Goal: Information Seeking & Learning: Check status

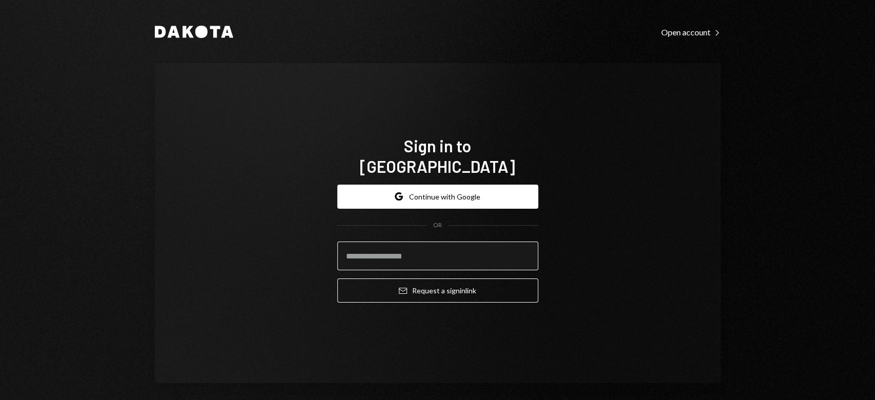
click at [378, 255] on input "email" at bounding box center [437, 255] width 201 height 29
type input "**********"
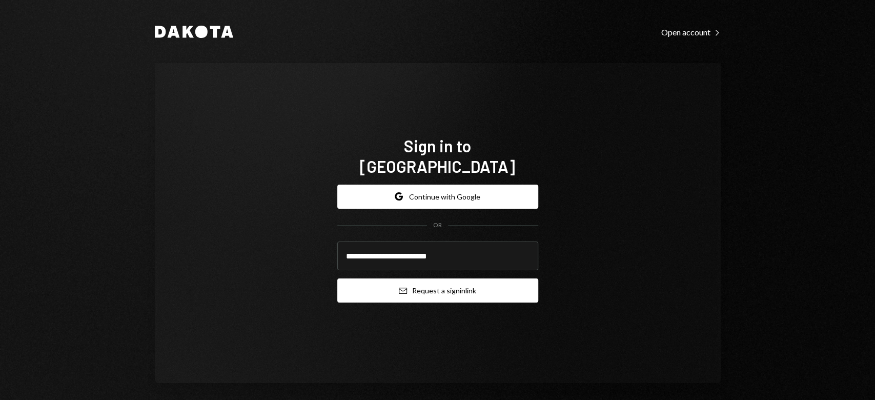
click at [394, 284] on button "Email Request a sign in link" at bounding box center [437, 290] width 201 height 24
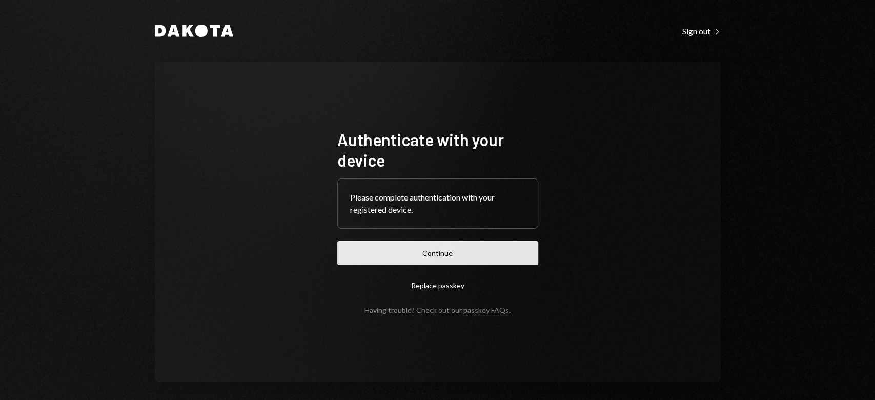
click at [447, 260] on button "Continue" at bounding box center [437, 253] width 201 height 24
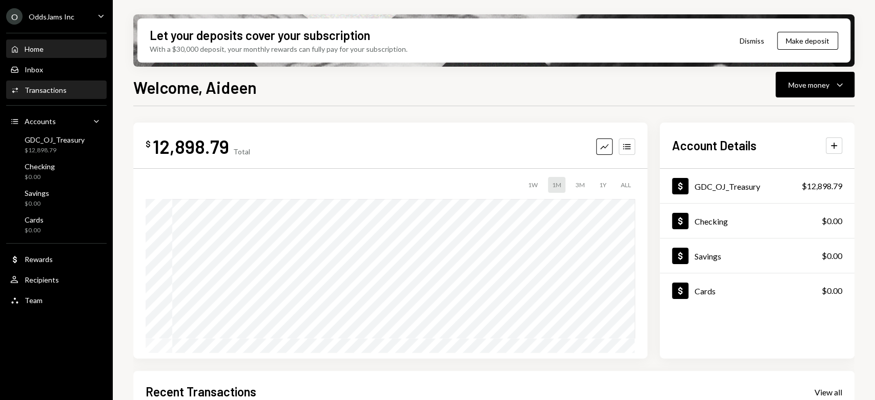
click at [55, 91] on div "Transactions" at bounding box center [46, 90] width 42 height 9
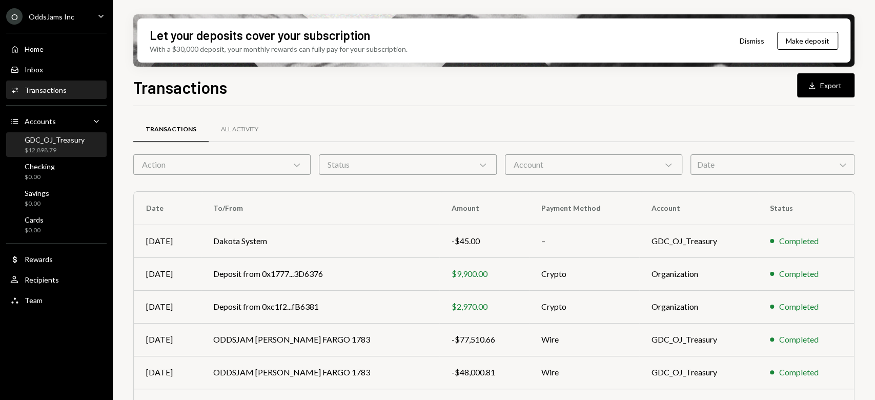
click at [46, 153] on div "$12,898.79" at bounding box center [55, 150] width 60 height 9
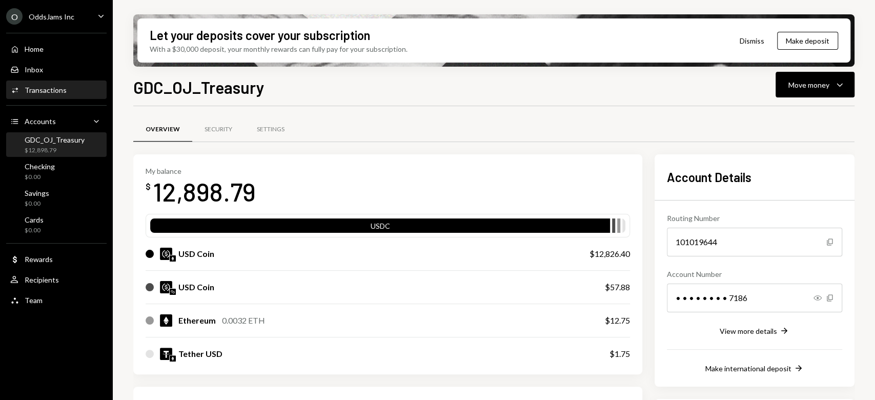
click at [65, 84] on div "Activities Transactions" at bounding box center [56, 89] width 92 height 17
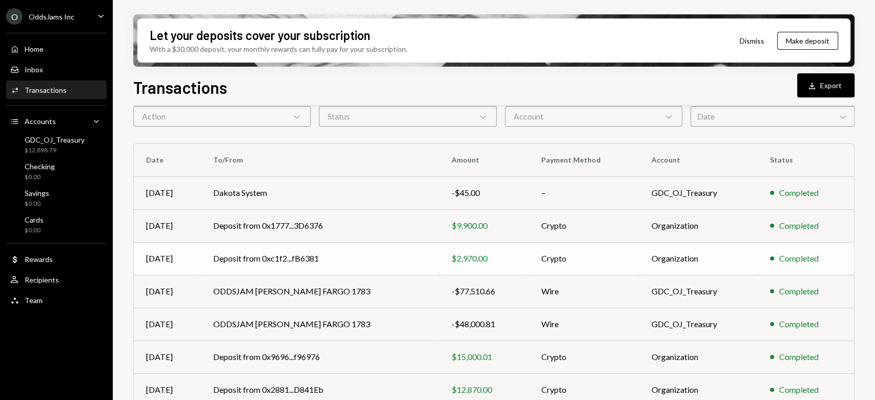
scroll to position [68, 0]
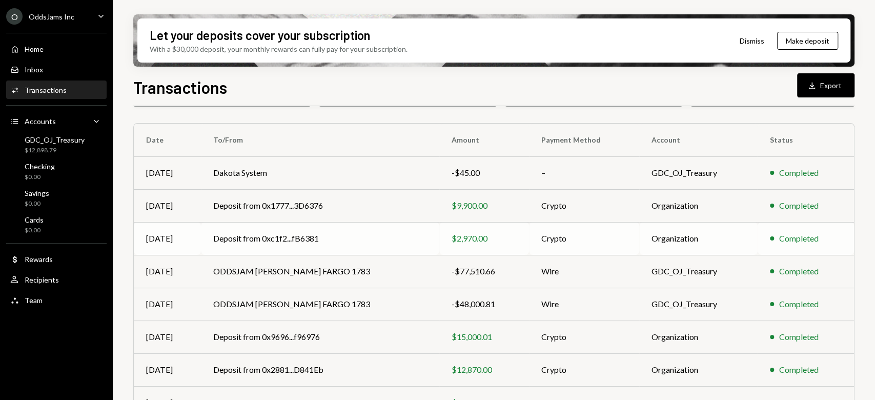
click at [267, 236] on td "Deposit from 0xc1f2...fB6381" at bounding box center [320, 238] width 238 height 33
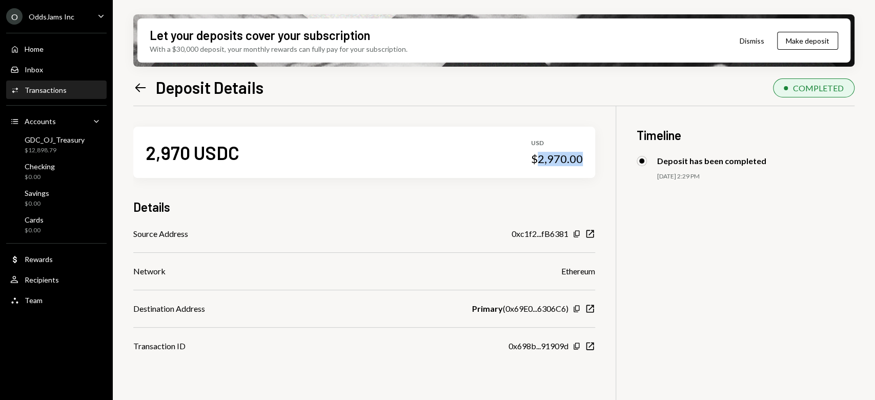
drag, startPoint x: 583, startPoint y: 159, endPoint x: 538, endPoint y: 158, distance: 45.1
click at [538, 158] on div "2,970 USDC USD $2,970.00" at bounding box center [364, 152] width 462 height 51
copy div "2,970.00"
drag, startPoint x: 578, startPoint y: 233, endPoint x: 580, endPoint y: 245, distance: 12.6
click at [578, 234] on icon "Copy" at bounding box center [576, 234] width 8 height 8
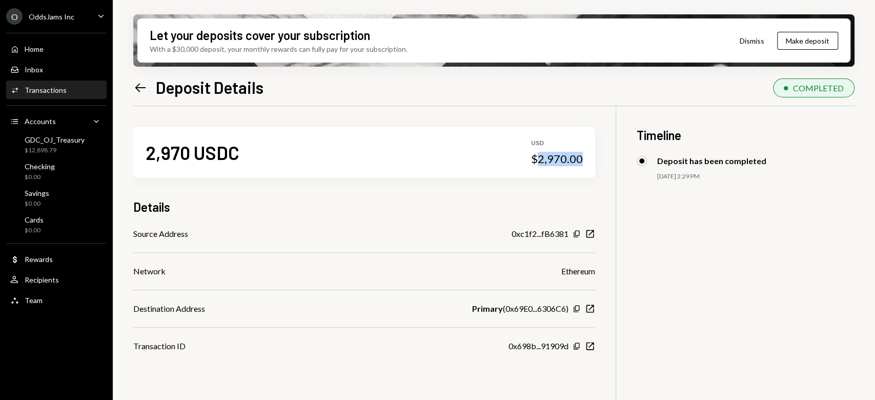
click at [138, 80] on icon "Left Arrow" at bounding box center [140, 87] width 14 height 14
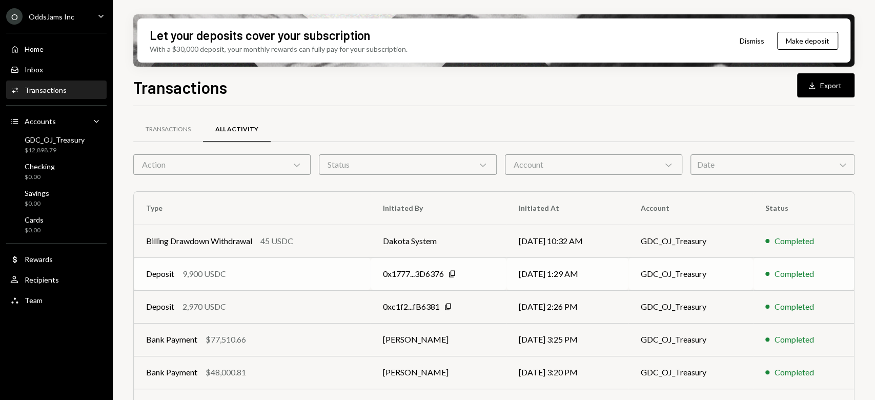
click at [413, 274] on div "0x1777...3D6376" at bounding box center [413, 274] width 61 height 12
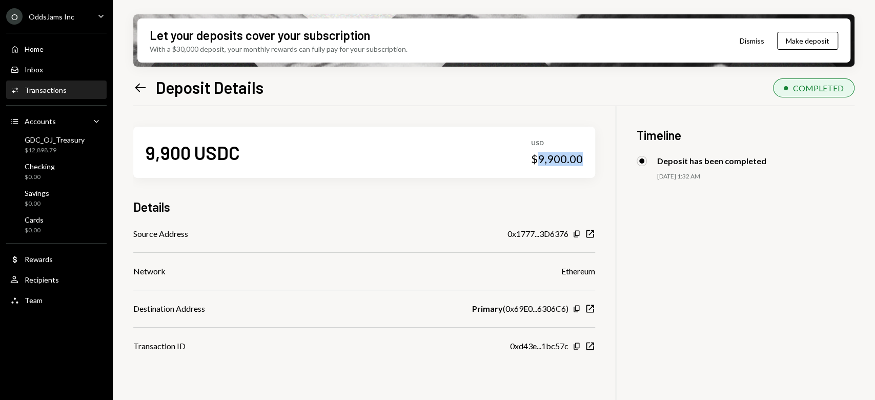
drag, startPoint x: 586, startPoint y: 156, endPoint x: 541, endPoint y: 160, distance: 45.8
click at [541, 160] on div "9,900 USDC USD $9,900.00" at bounding box center [364, 152] width 462 height 51
copy div "9,900.00"
click at [577, 236] on icon "Copy" at bounding box center [576, 234] width 8 height 8
click at [135, 80] on icon "Left Arrow" at bounding box center [140, 87] width 14 height 14
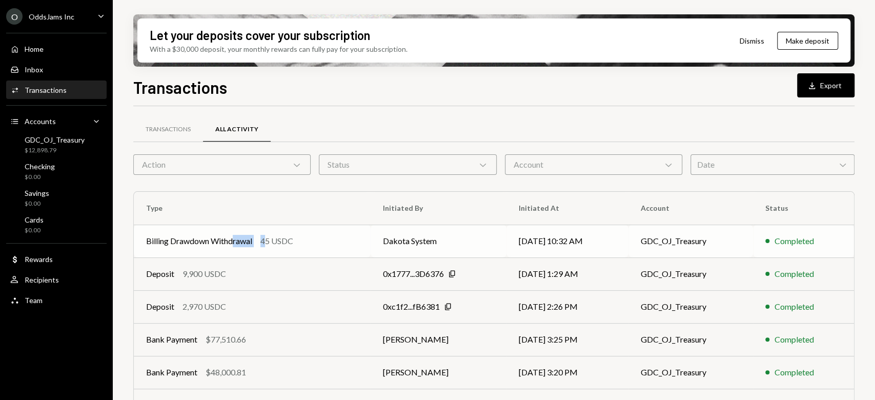
drag, startPoint x: 233, startPoint y: 240, endPoint x: 266, endPoint y: 242, distance: 33.4
click at [266, 242] on div "Billing Drawdown Withdrawal 45 USDC" at bounding box center [252, 241] width 212 height 12
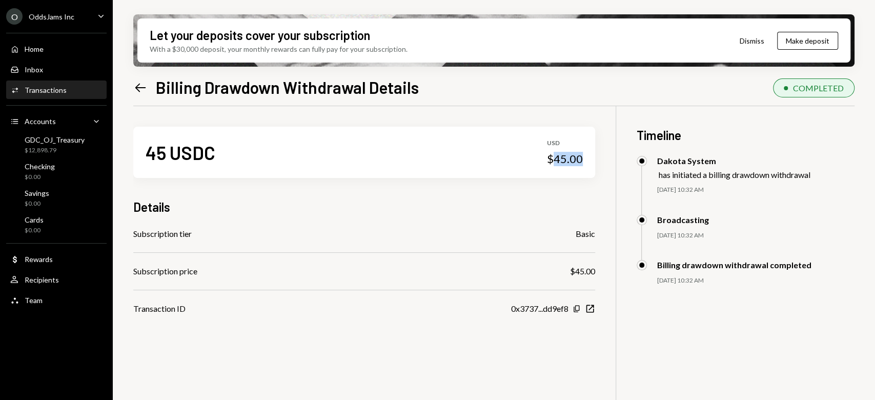
drag, startPoint x: 586, startPoint y: 155, endPoint x: 554, endPoint y: 162, distance: 32.6
click at [554, 162] on div "45 USDC USD $45.00" at bounding box center [364, 152] width 462 height 51
copy div "45.00"
click at [148, 89] on div "Left Arrow Billing Drawdown Withdrawal Details" at bounding box center [275, 87] width 285 height 21
click at [139, 89] on icon "Left Arrow" at bounding box center [140, 87] width 14 height 14
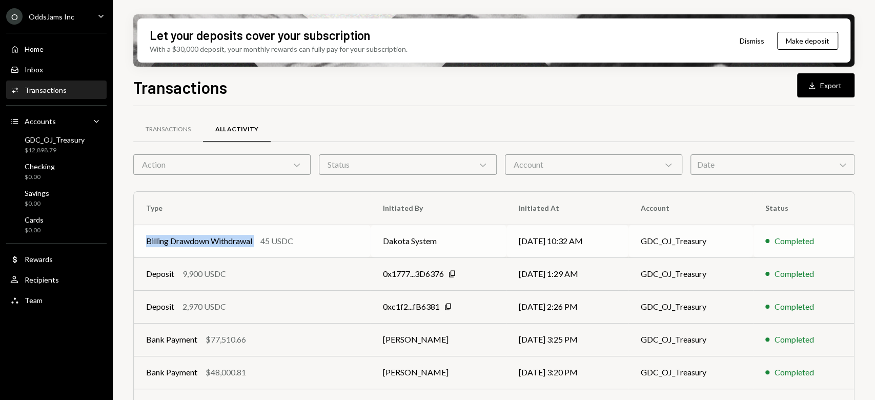
drag, startPoint x: 145, startPoint y: 240, endPoint x: 259, endPoint y: 245, distance: 114.4
click at [259, 245] on td "Billing Drawdown Withdrawal 45 USDC" at bounding box center [252, 240] width 237 height 33
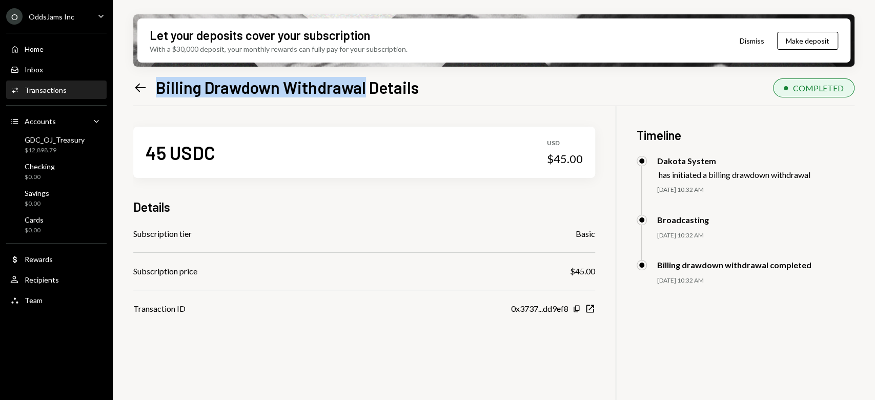
drag, startPoint x: 156, startPoint y: 84, endPoint x: 363, endPoint y: 90, distance: 207.7
click at [363, 90] on h1 "Billing Drawdown Withdrawal Details" at bounding box center [287, 87] width 263 height 21
copy h1 "Billing Drawdown Withdrawal"
click at [143, 87] on icon at bounding box center [140, 87] width 11 height 9
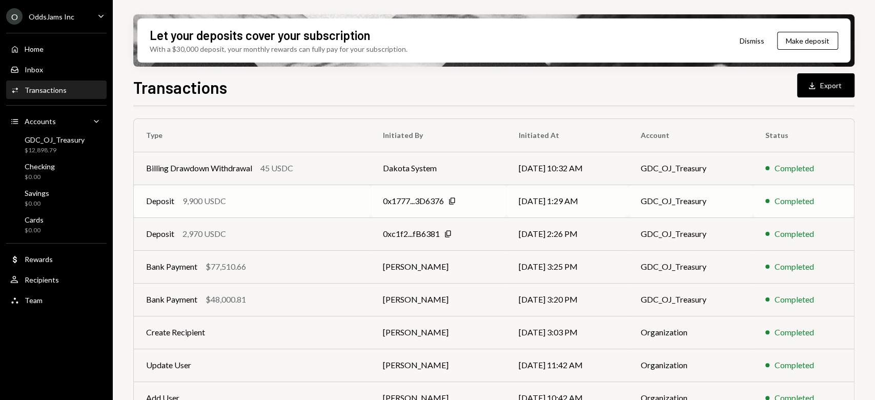
scroll to position [136, 0]
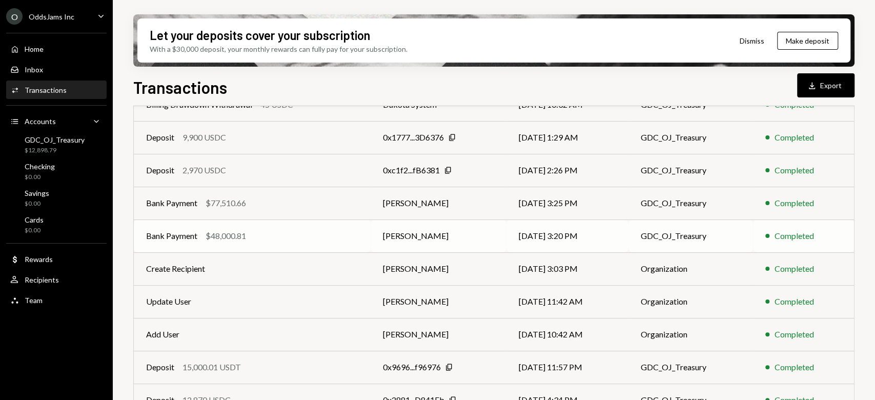
click at [212, 235] on div "$48,000.81" at bounding box center [226, 236] width 40 height 12
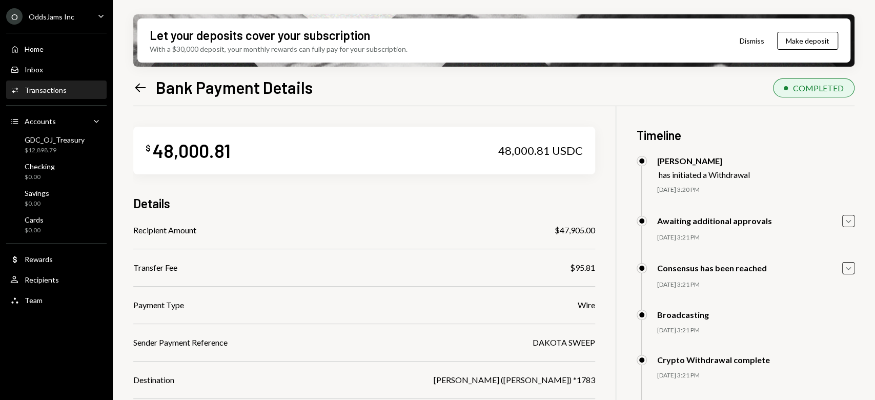
click at [139, 86] on icon "Left Arrow" at bounding box center [140, 87] width 14 height 14
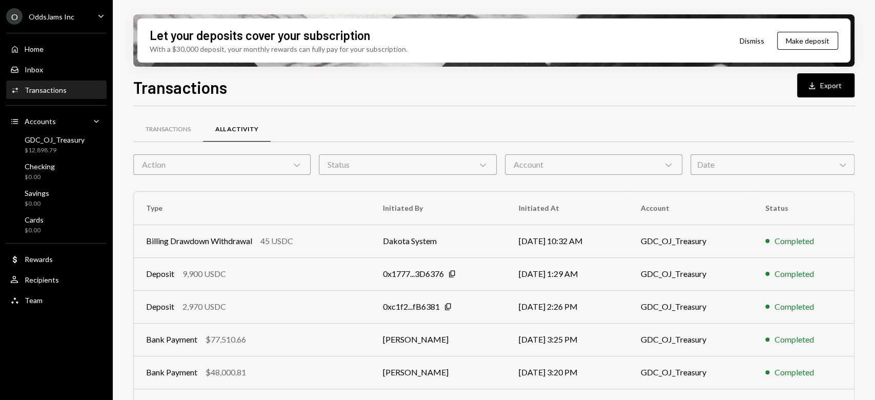
click at [244, 125] on div "All Activity" at bounding box center [236, 129] width 43 height 9
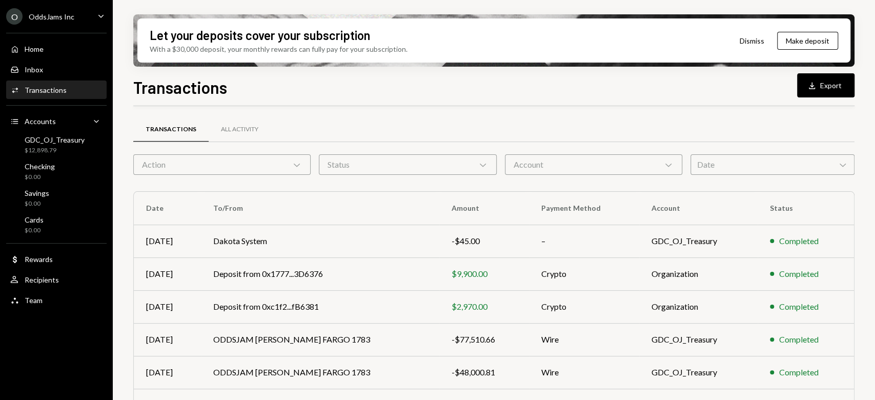
scroll to position [68, 0]
